Goal: Transaction & Acquisition: Purchase product/service

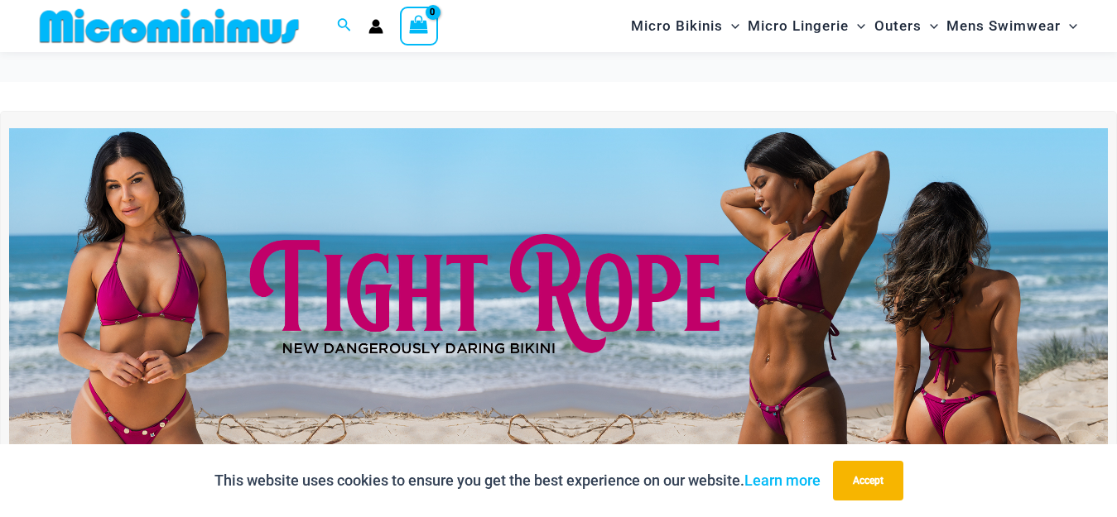
scroll to position [233, 0]
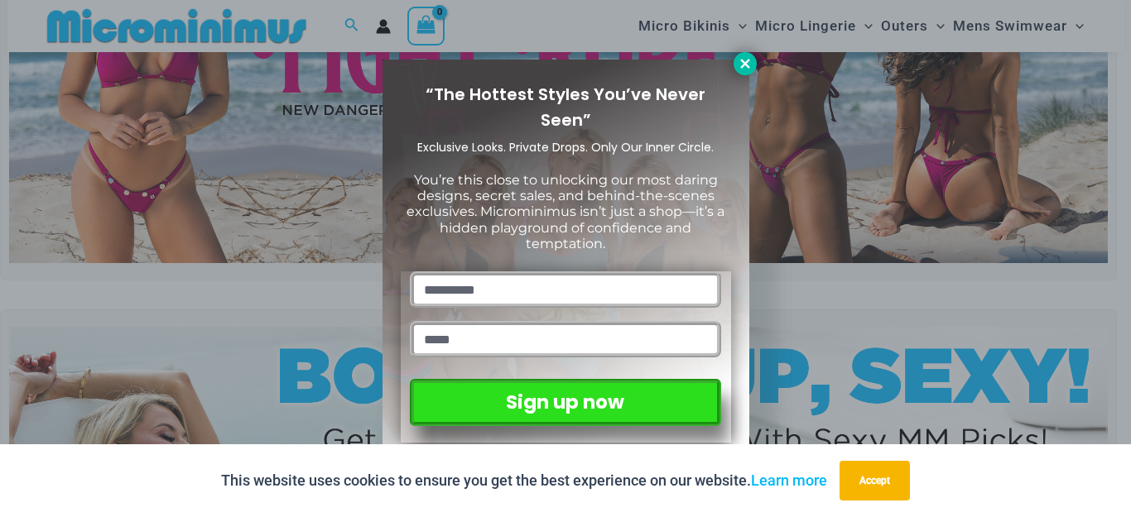
click at [743, 64] on icon at bounding box center [744, 63] width 9 height 9
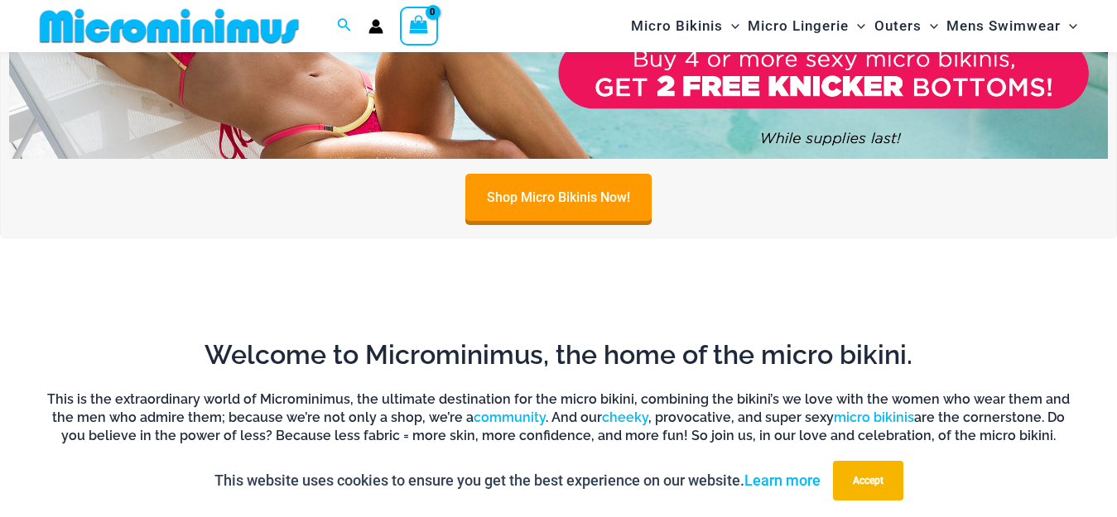
scroll to position [813, 0]
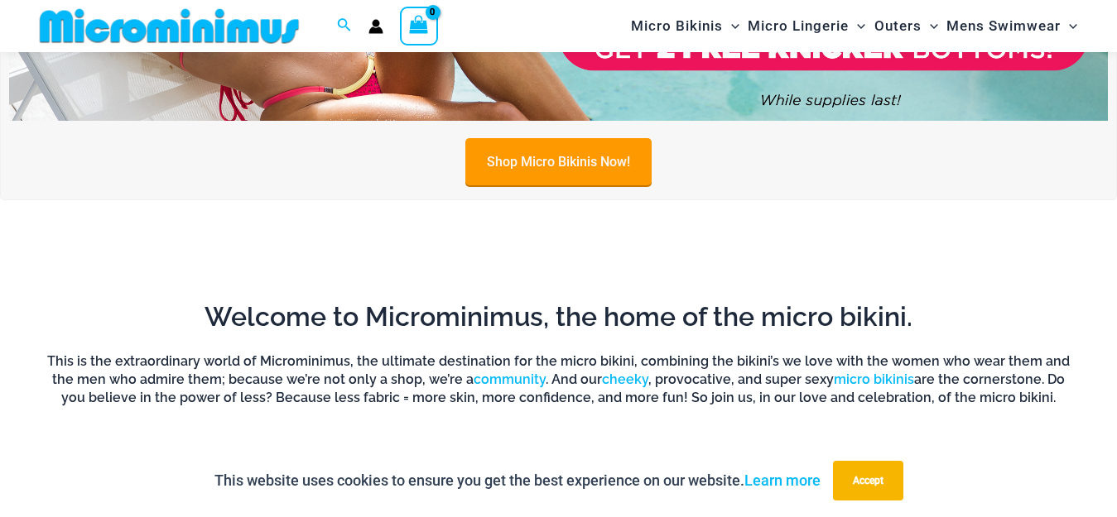
click at [584, 174] on link "Shop Micro Bikinis Now!" at bounding box center [558, 161] width 186 height 47
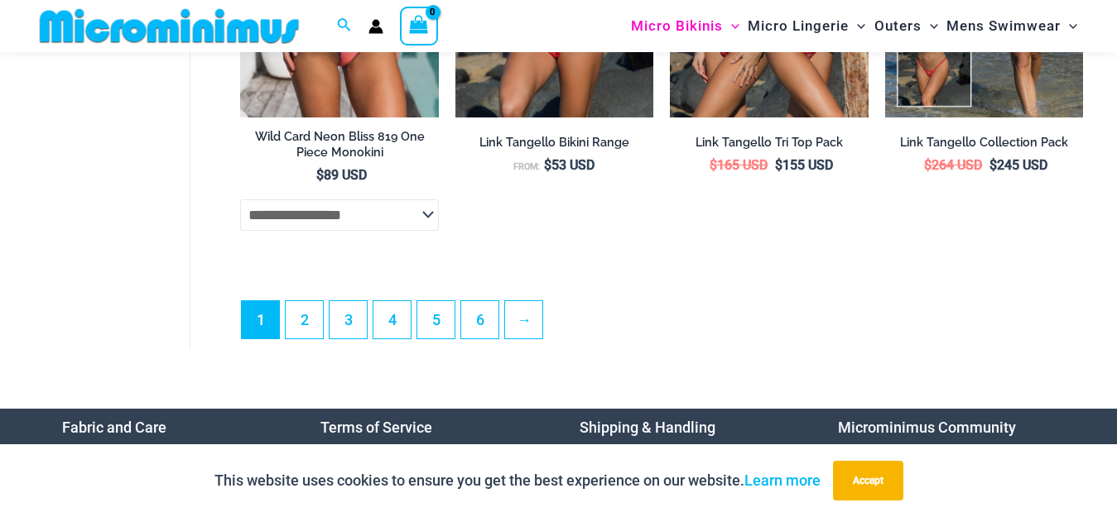
scroll to position [4124, 0]
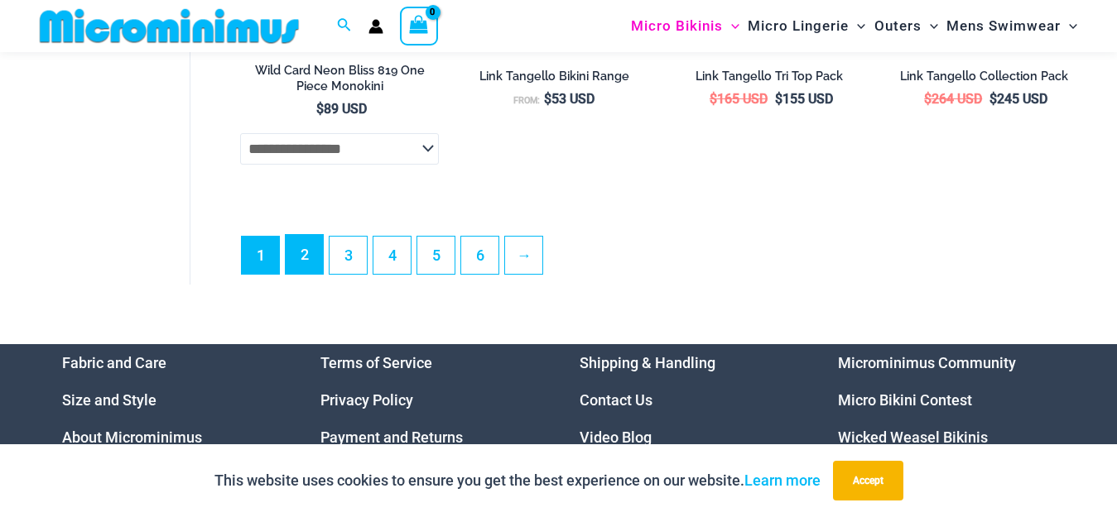
click at [302, 274] on link "2" at bounding box center [304, 254] width 37 height 39
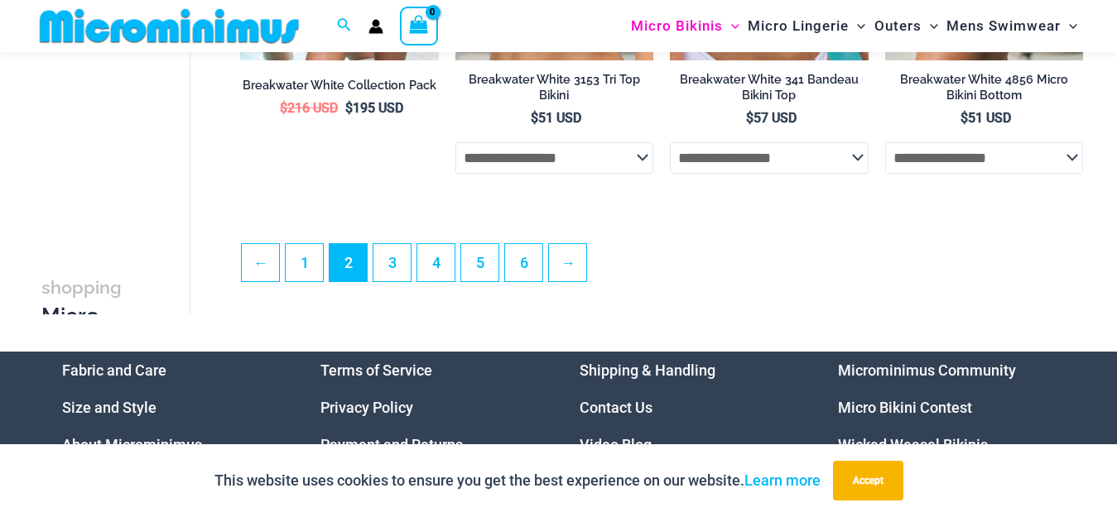
scroll to position [3709, 0]
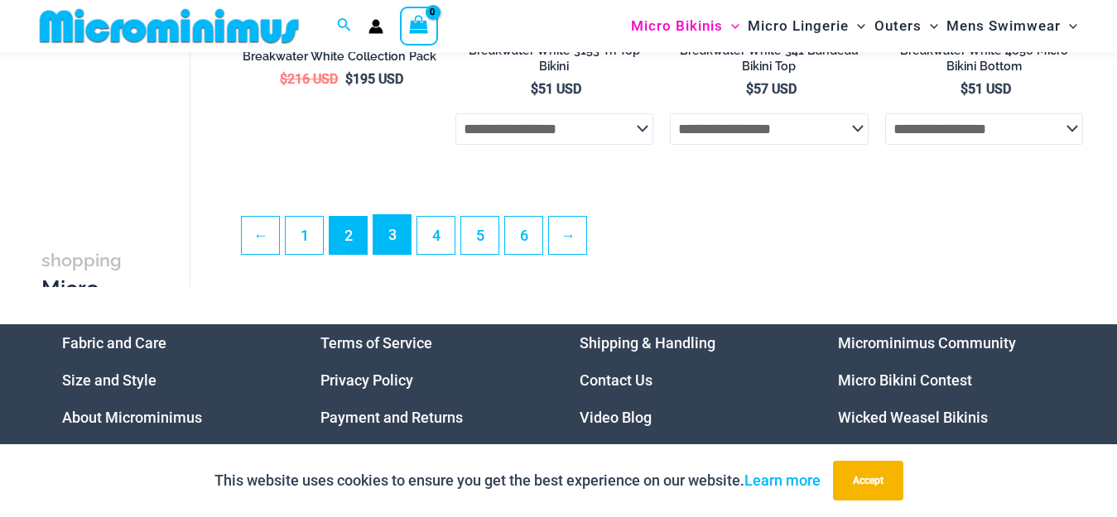
click at [387, 254] on link "3" at bounding box center [391, 234] width 37 height 39
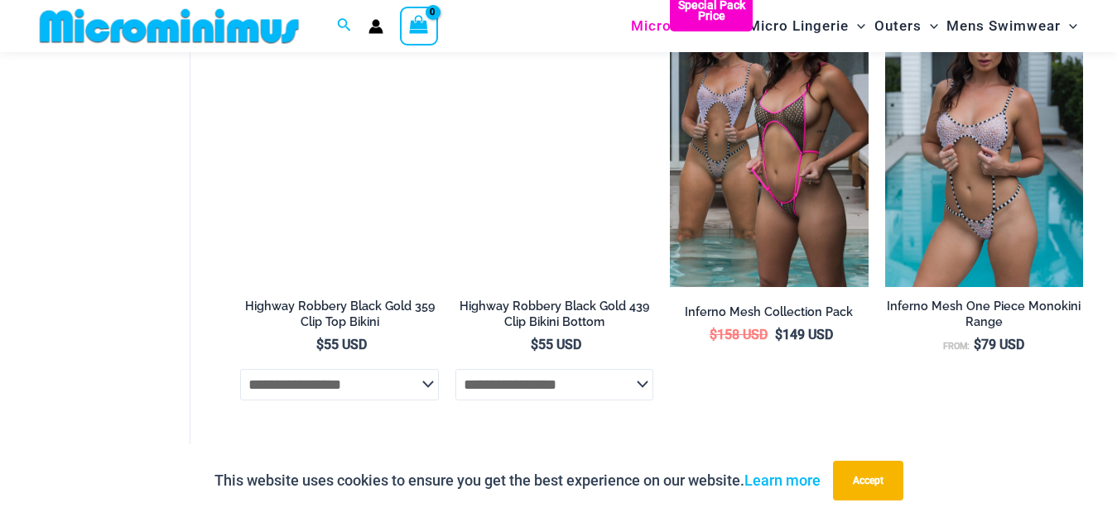
scroll to position [1973, 0]
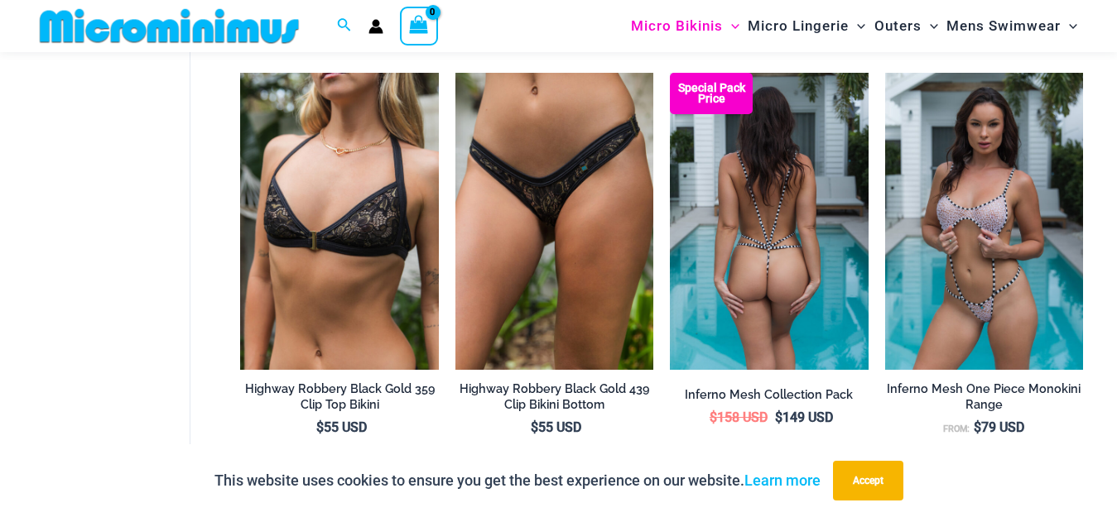
click at [780, 264] on img at bounding box center [769, 221] width 198 height 297
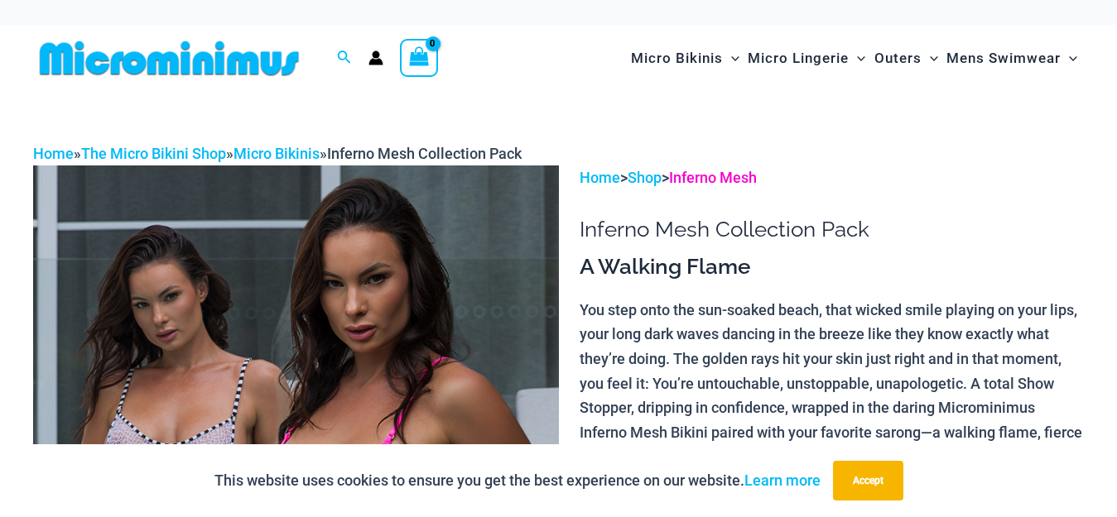
click at [704, 177] on link "Inferno Mesh" at bounding box center [713, 177] width 88 height 17
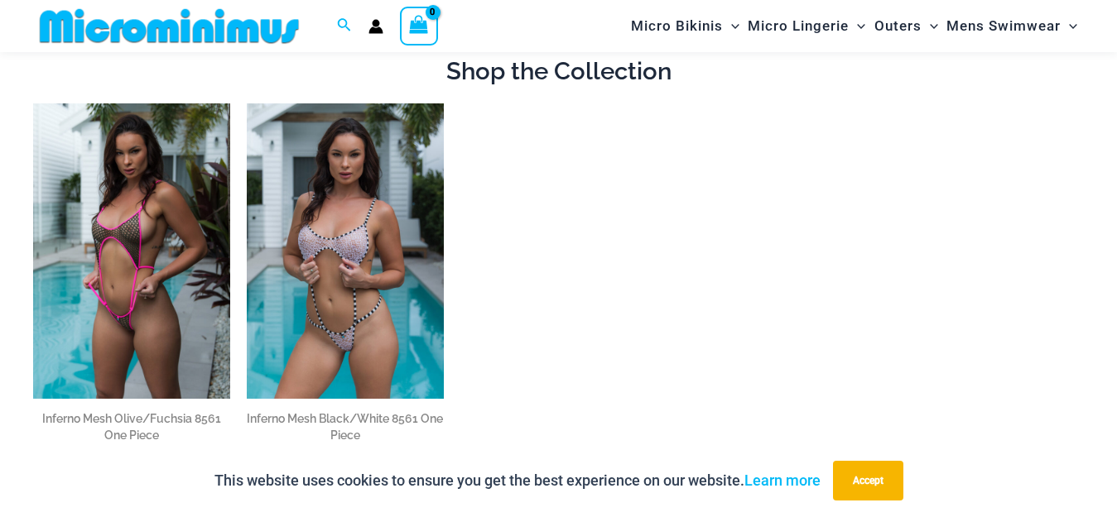
scroll to position [1145, 0]
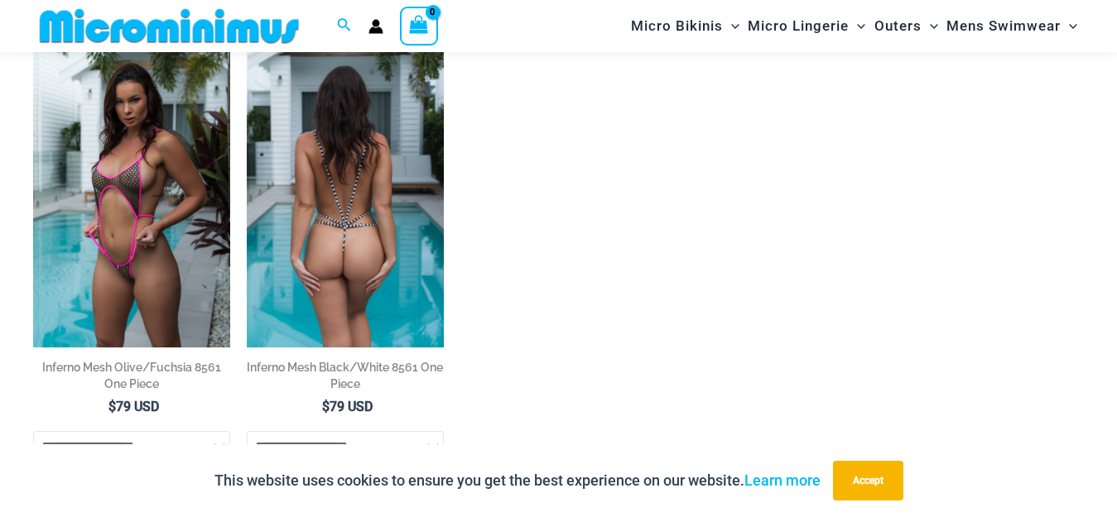
click at [333, 191] on img at bounding box center [345, 199] width 197 height 295
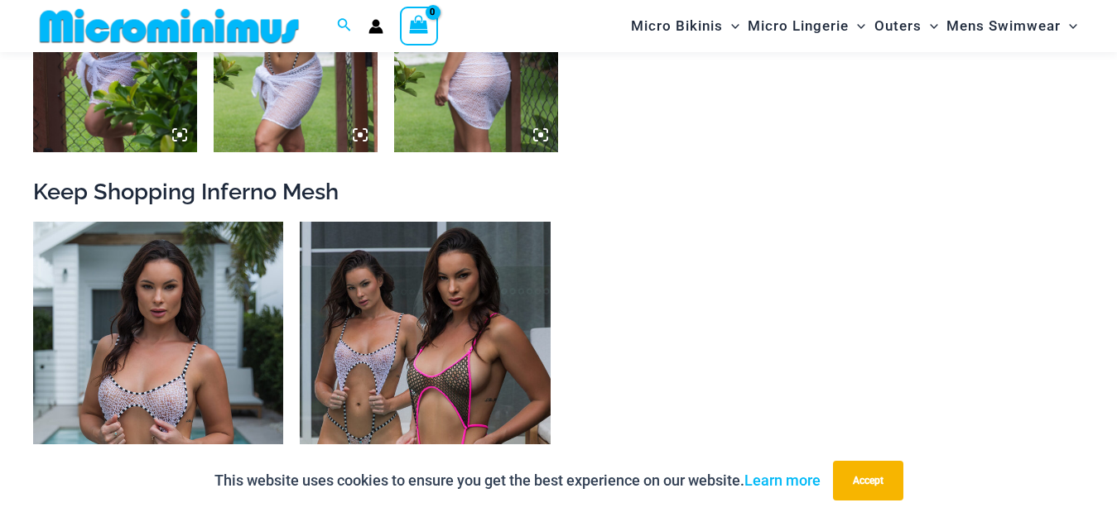
scroll to position [1573, 0]
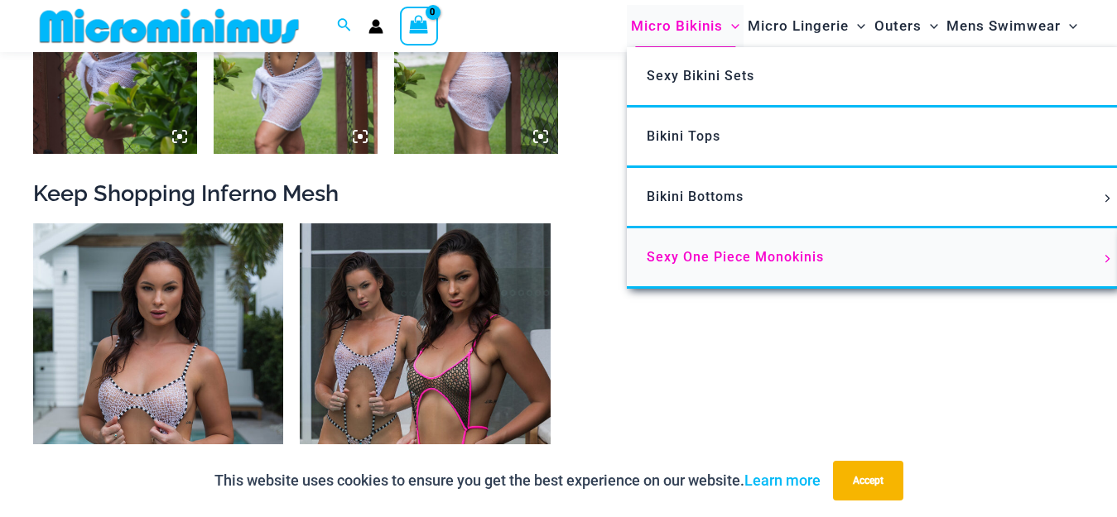
click at [738, 256] on span "Sexy One Piece Monokinis" at bounding box center [734, 257] width 177 height 16
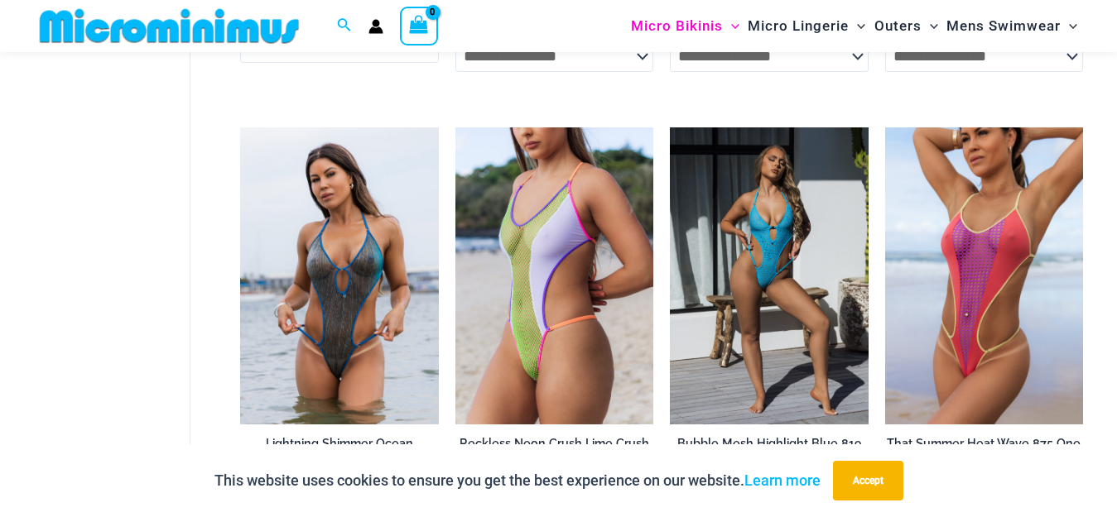
scroll to position [1889, 0]
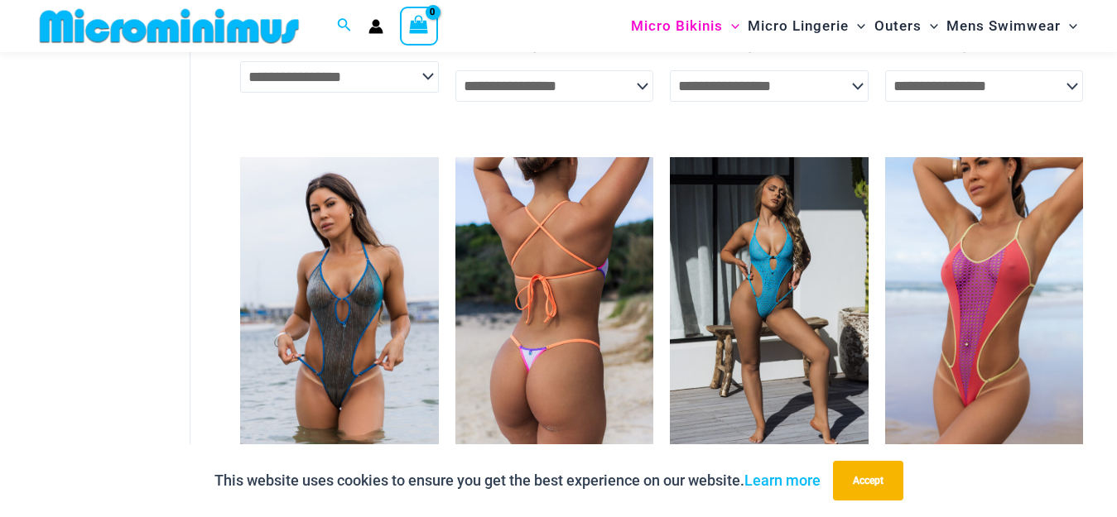
click at [534, 223] on img at bounding box center [554, 305] width 198 height 297
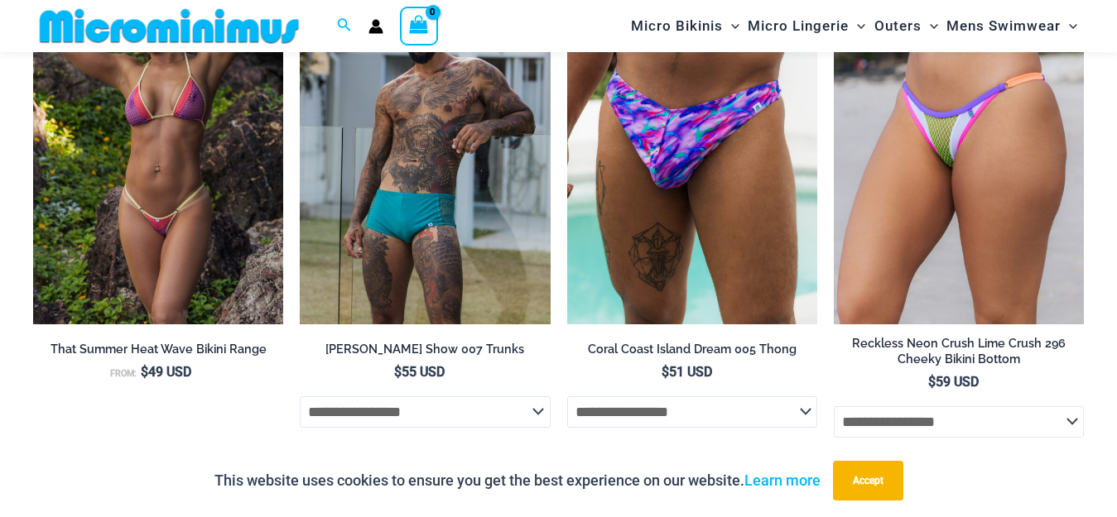
scroll to position [3793, 0]
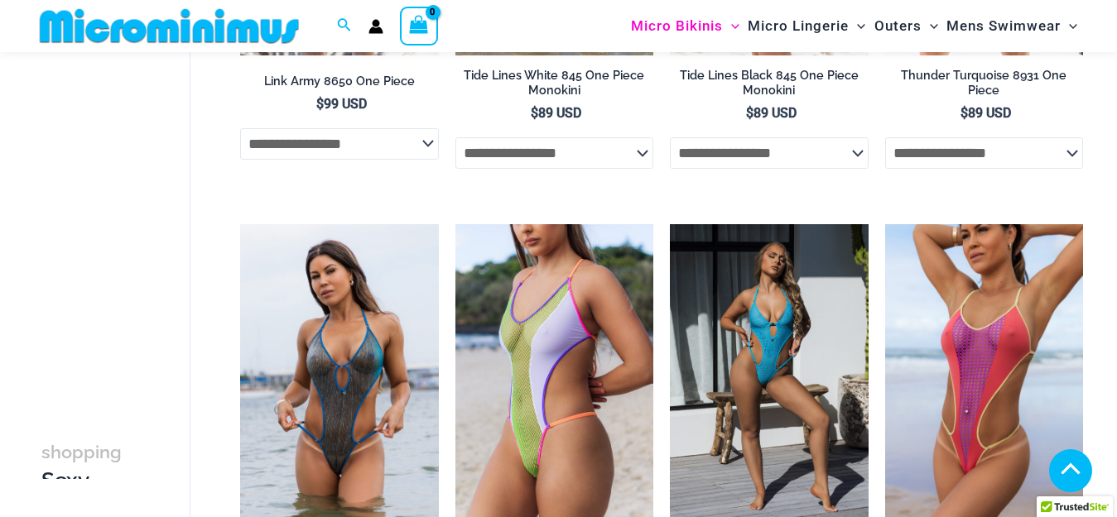
scroll to position [1838, 0]
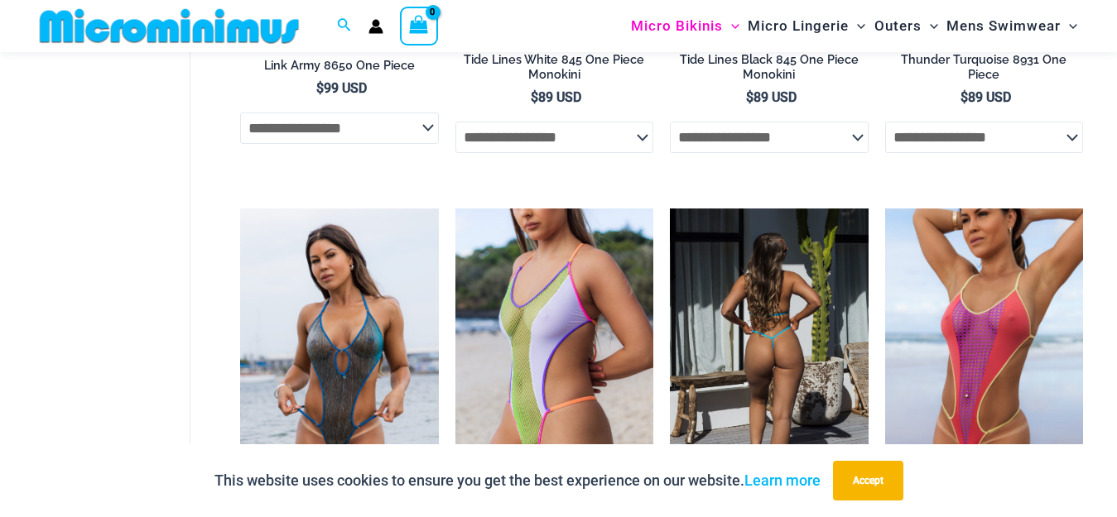
click at [776, 330] on img at bounding box center [769, 357] width 198 height 297
